Goal: Task Accomplishment & Management: Manage account settings

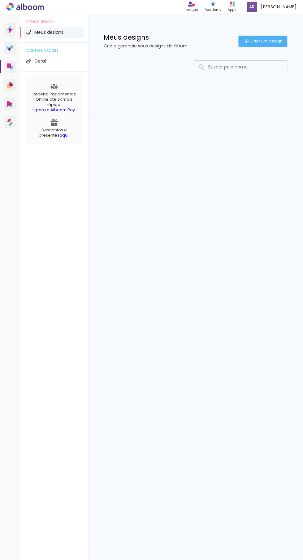
click at [57, 32] on span "Meus designs" at bounding box center [48, 32] width 29 height 4
click at [60, 61] on li "Geral" at bounding box center [54, 60] width 61 height 11
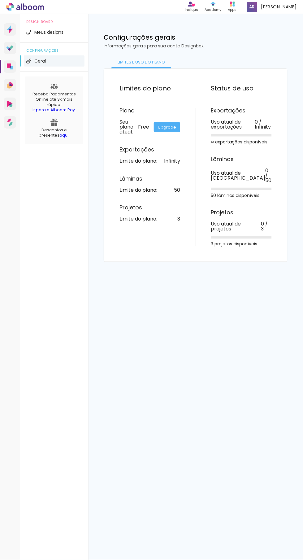
click at [12, 69] on icon at bounding box center [11, 67] width 3 height 3
